Goal: Information Seeking & Learning: Learn about a topic

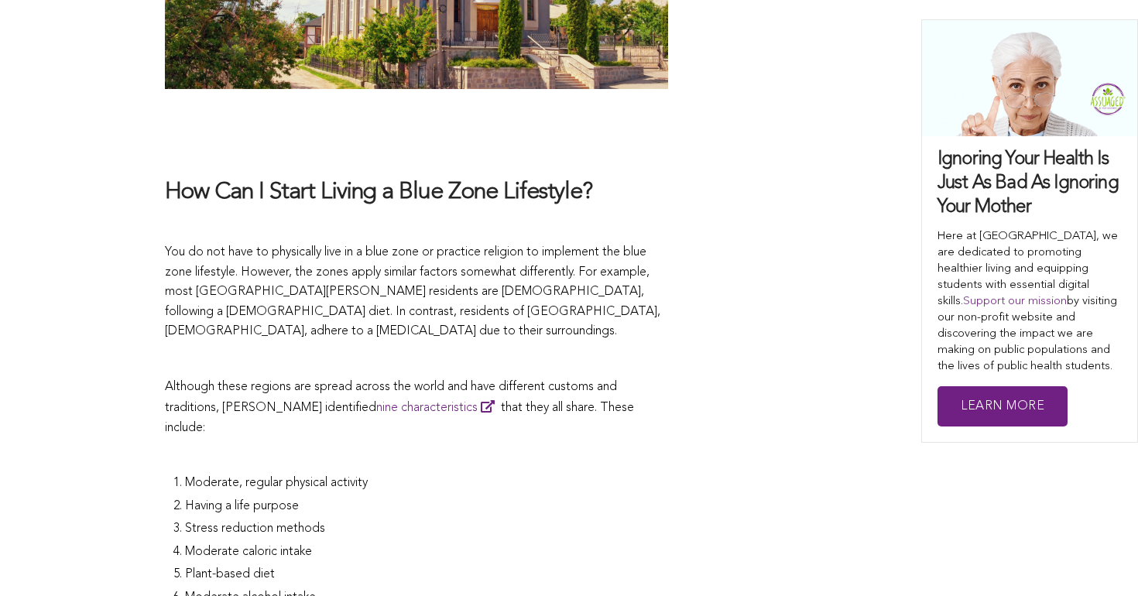
scroll to position [3235, 0]
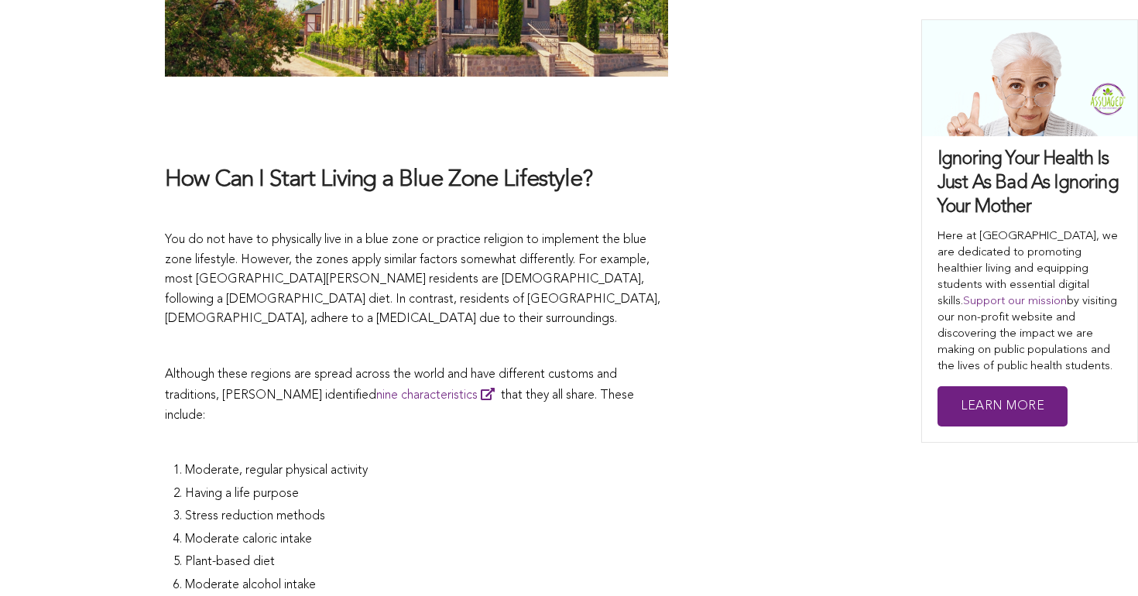
click at [246, 510] on span "Stress reduction methods" at bounding box center [255, 516] width 140 height 12
click at [253, 510] on span "Stress reduction methods" at bounding box center [255, 516] width 140 height 12
drag, startPoint x: 197, startPoint y: 379, endPoint x: 283, endPoint y: 372, distance: 85.5
click at [283, 510] on span "Stress reduction methods" at bounding box center [255, 516] width 140 height 12
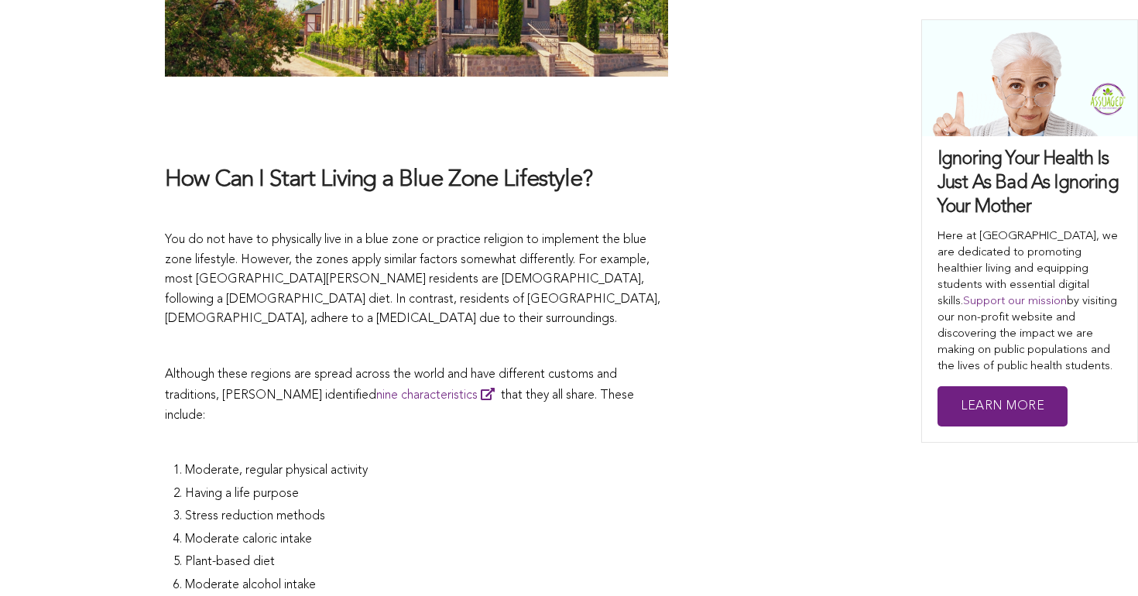
click at [297, 510] on span "Stress reduction methods" at bounding box center [255, 516] width 140 height 12
click at [196, 510] on span "Stress reduction methods" at bounding box center [255, 516] width 140 height 12
drag, startPoint x: 196, startPoint y: 382, endPoint x: 221, endPoint y: 384, distance: 25.7
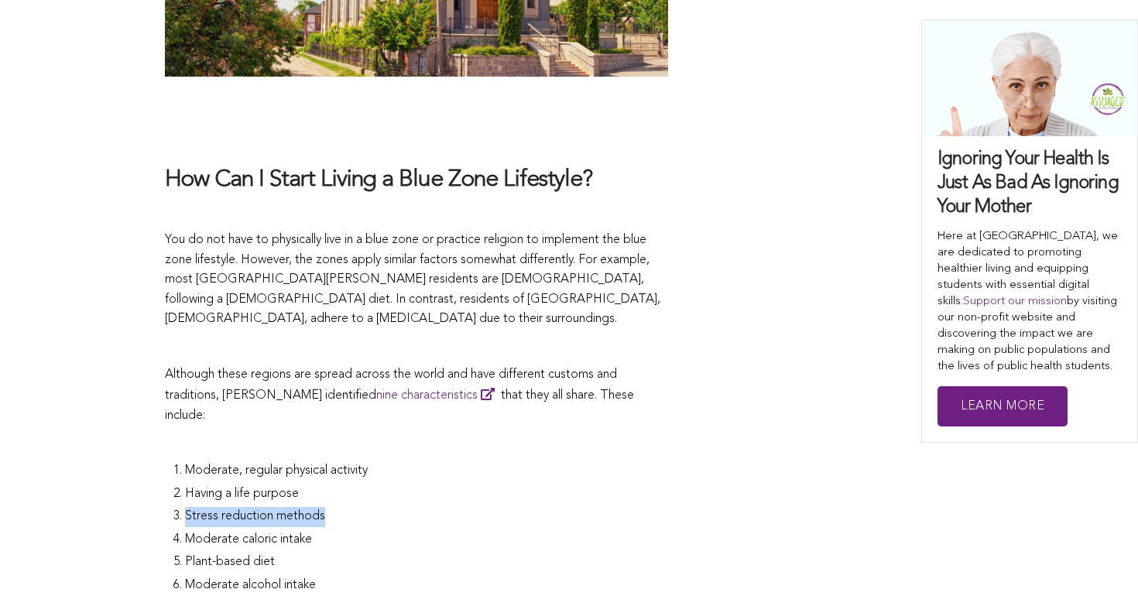
click at [221, 507] on li "Stress reduction methods" at bounding box center [426, 518] width 483 height 23
copy ol "Stress reduction methods"
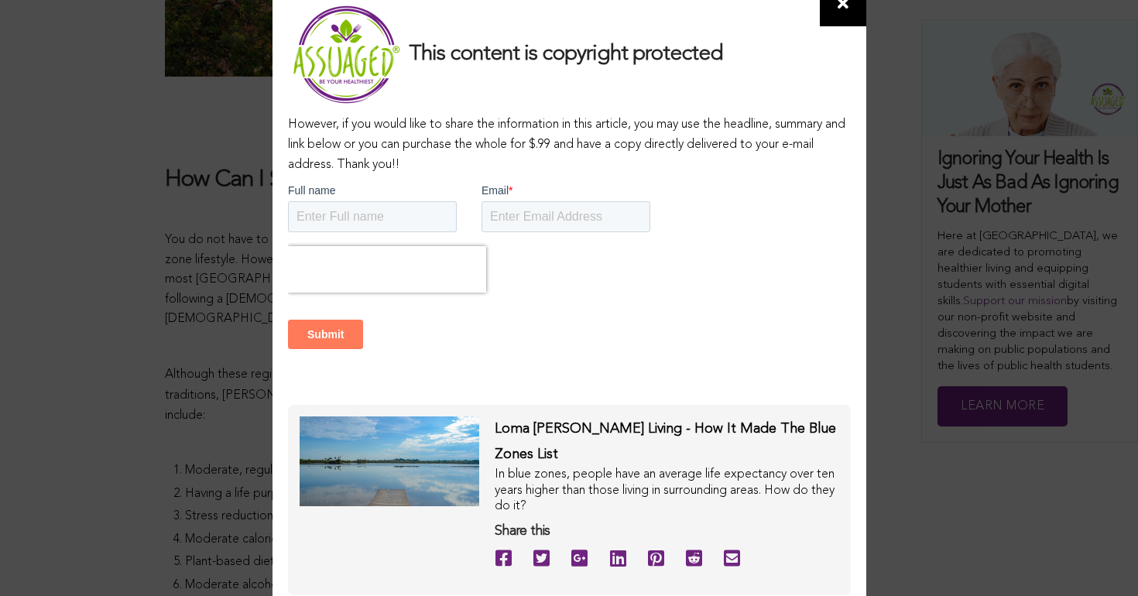
click at [184, 244] on div "This content is copyright protected However, if you would like to share the inf…" at bounding box center [569, 298] width 1138 height 596
click at [841, 12] on icon at bounding box center [843, 3] width 11 height 15
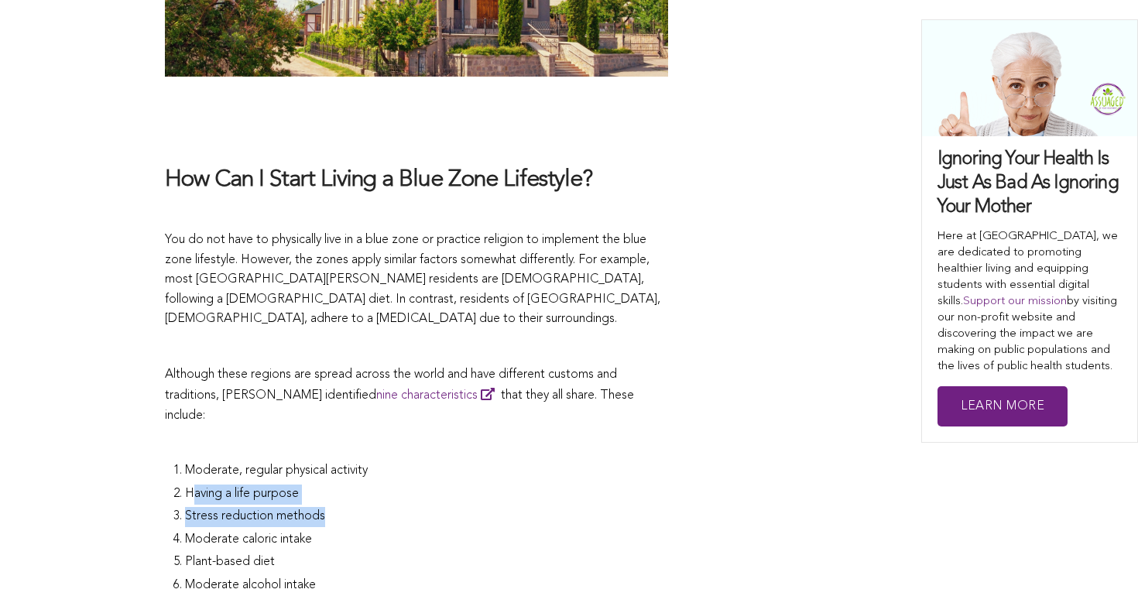
drag, startPoint x: 190, startPoint y: 358, endPoint x: 324, endPoint y: 374, distance: 135.7
click at [324, 461] on ol "Moderate, regular physical activity Having a life purpose Stress reduction meth…" at bounding box center [426, 564] width 483 height 206
click at [324, 510] on span "Stress reduction methods" at bounding box center [255, 516] width 140 height 12
drag, startPoint x: 192, startPoint y: 376, endPoint x: 333, endPoint y: 376, distance: 140.9
click at [333, 507] on li "Stress reduction methods" at bounding box center [426, 518] width 483 height 23
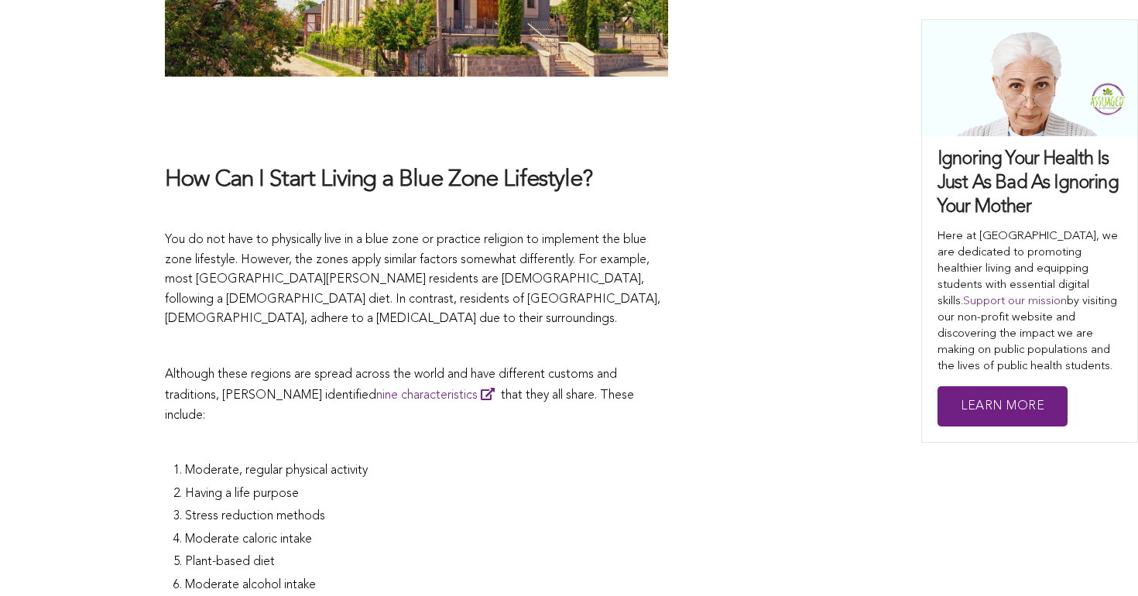
click at [214, 510] on span "Stress reduction methods" at bounding box center [255, 516] width 140 height 12
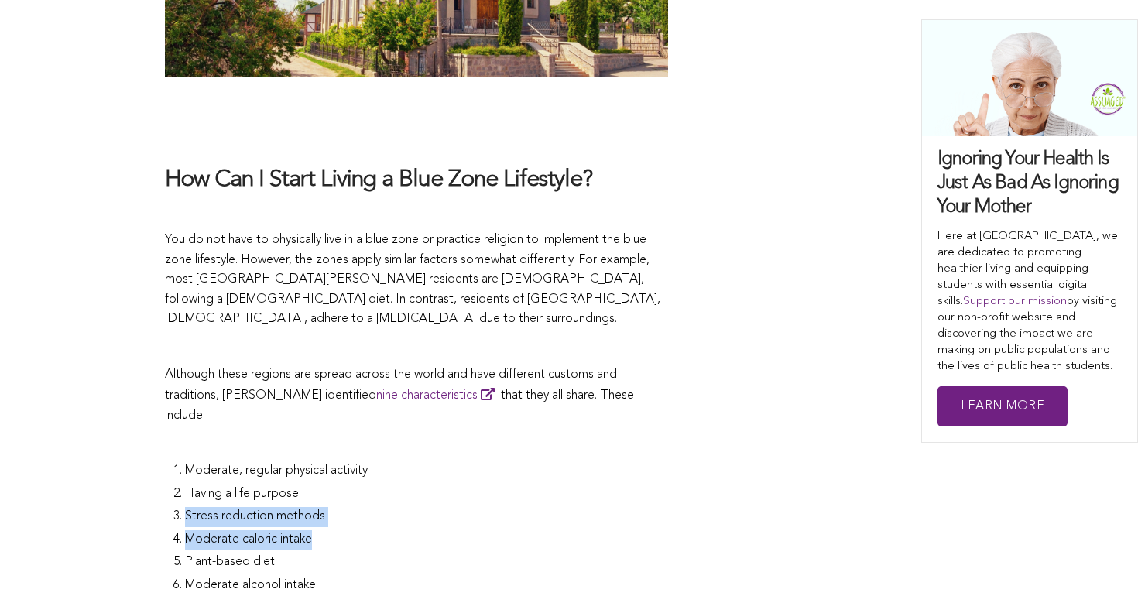
drag, startPoint x: 184, startPoint y: 376, endPoint x: 404, endPoint y: 402, distance: 221.4
click at [404, 461] on ol "Moderate, regular physical activity Having a life purpose Stress reduction meth…" at bounding box center [426, 564] width 483 height 206
click at [404, 530] on li "Moderate caloric intake" at bounding box center [426, 541] width 483 height 23
drag, startPoint x: 183, startPoint y: 372, endPoint x: 327, endPoint y: 388, distance: 144.9
click at [327, 507] on li "Stress reduction methods" at bounding box center [426, 518] width 483 height 23
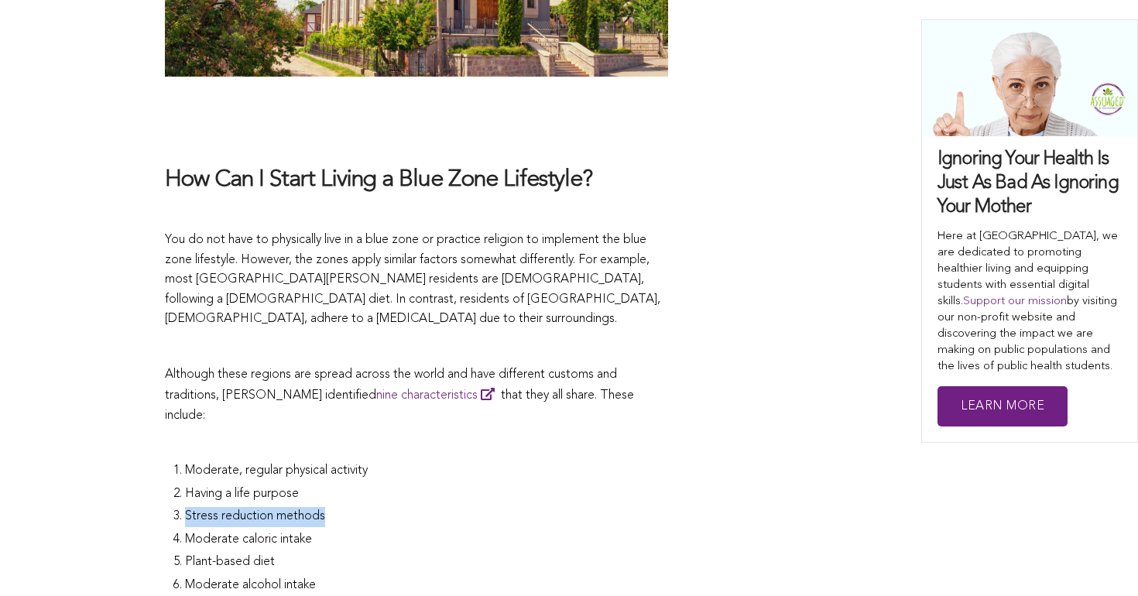
copy span "Stress reduction methods"
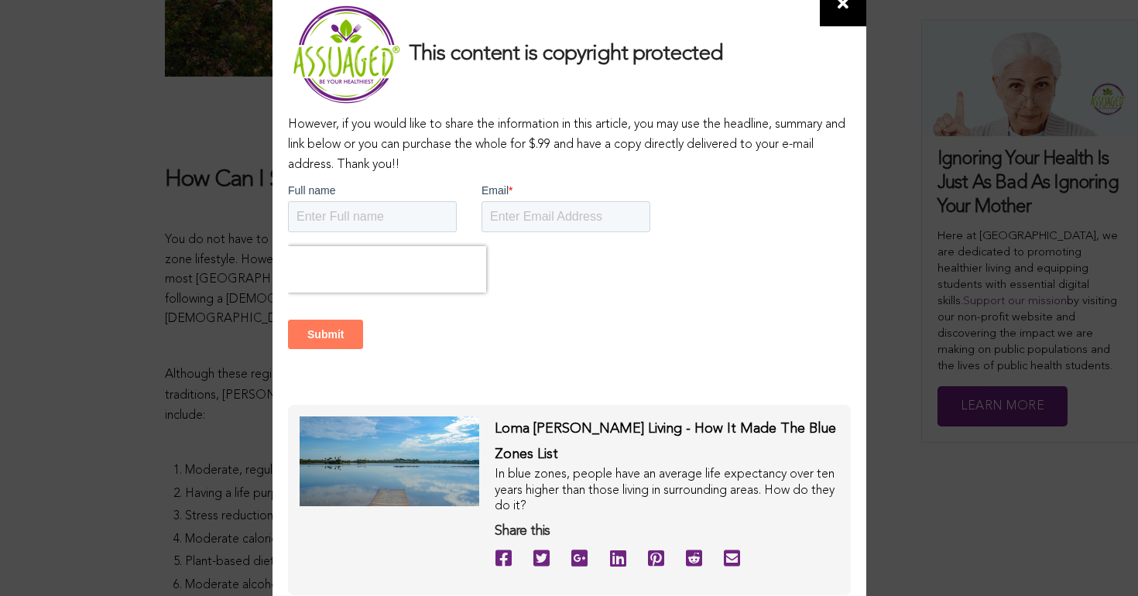
click at [843, 12] on icon at bounding box center [843, 3] width 11 height 15
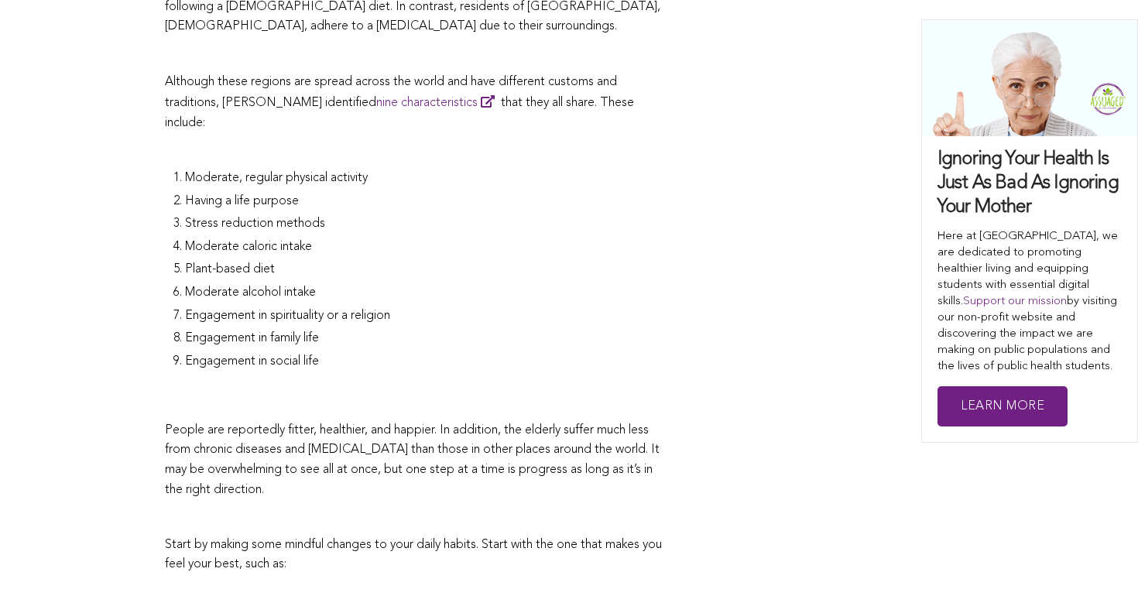
scroll to position [3709, 0]
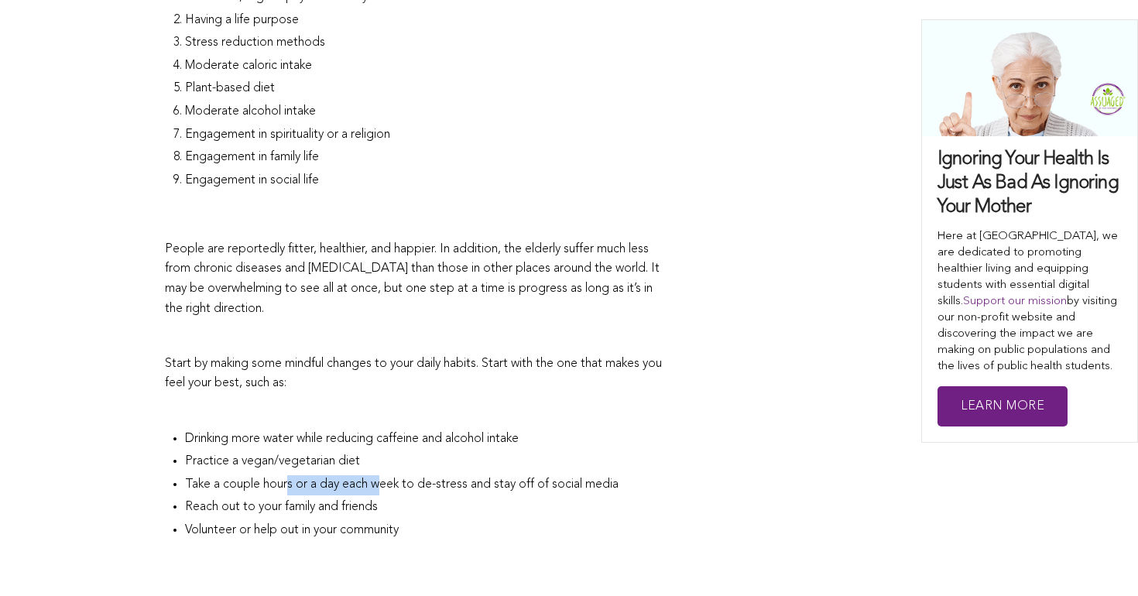
drag, startPoint x: 291, startPoint y: 355, endPoint x: 381, endPoint y: 355, distance: 89.8
click at [381, 475] on li "Take a couple hours or a day each week to de-stress and stay off of social media" at bounding box center [426, 486] width 483 height 23
copy span "s or a day each w"
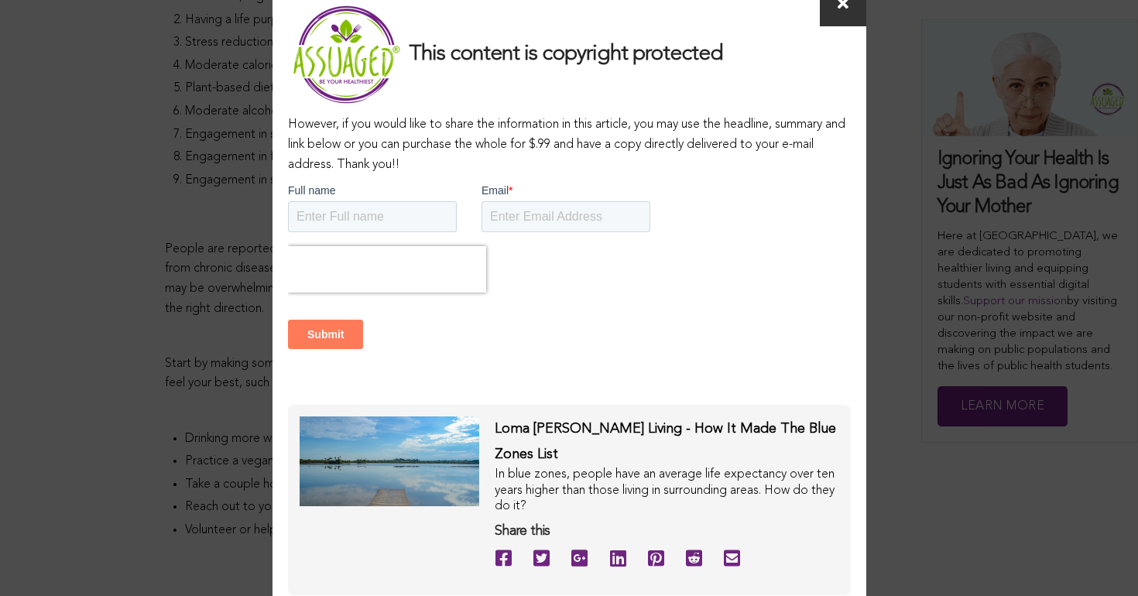
click at [854, 16] on span at bounding box center [843, 5] width 46 height 40
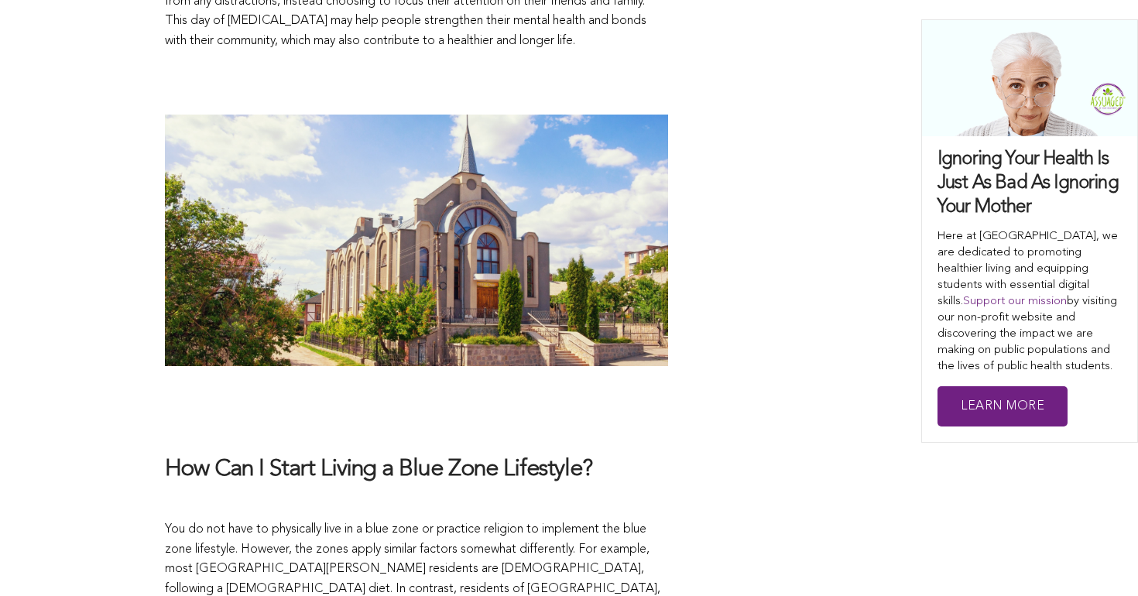
scroll to position [2947, 0]
